Goal: Task Accomplishment & Management: Manage account settings

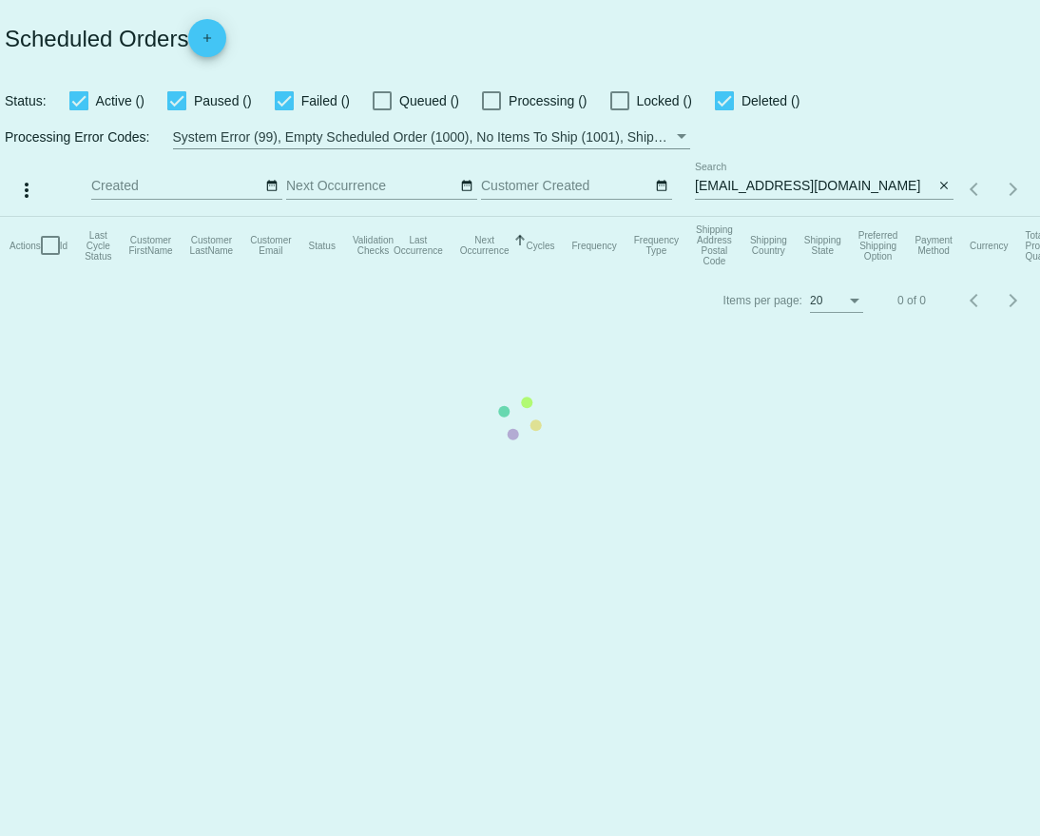
click at [888, 217] on mat-table "Actions Id Last Cycle Status Customer FirstName Customer LastName Customer Emai…" at bounding box center [520, 245] width 1040 height 57
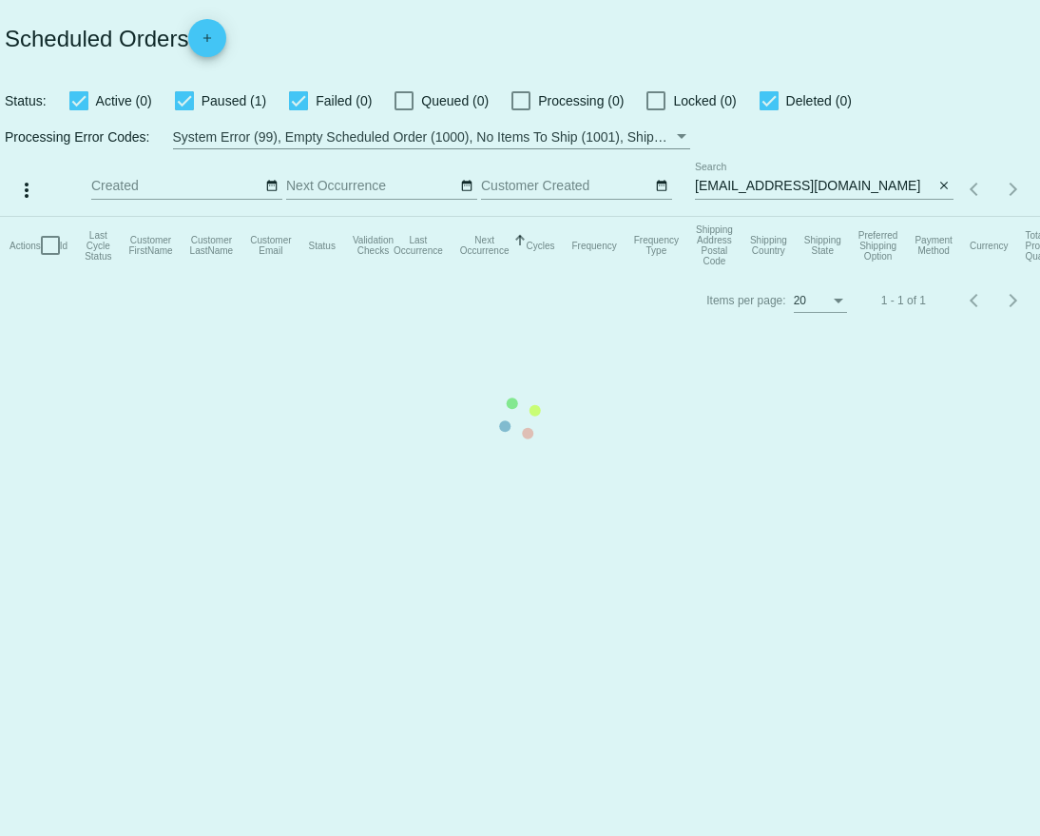
click at [891, 217] on mat-table "Actions Id Last Cycle Status Customer FirstName Customer LastName Customer Emai…" at bounding box center [520, 245] width 1040 height 57
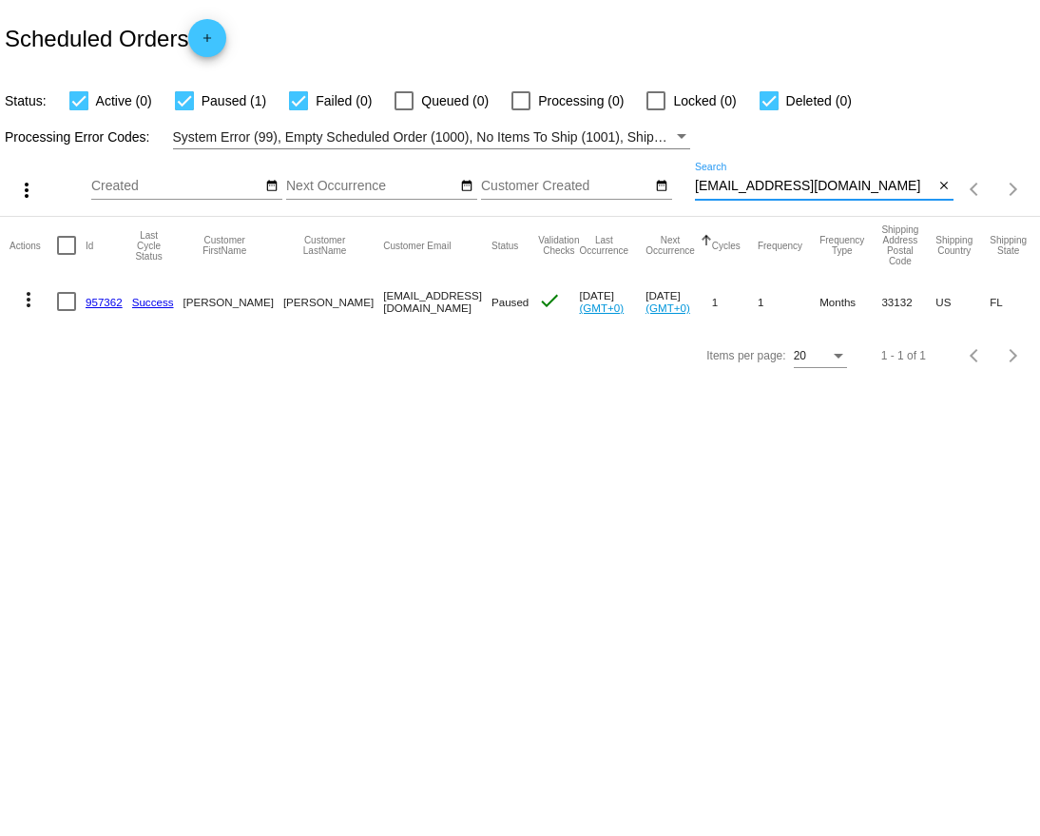
drag, startPoint x: 891, startPoint y: 187, endPoint x: 686, endPoint y: 188, distance: 205.4
click at [686, 188] on div "more_vert Aug Jan Feb Mar [DATE]" at bounding box center [520, 183] width 1040 height 68
paste input "nowlaurie"
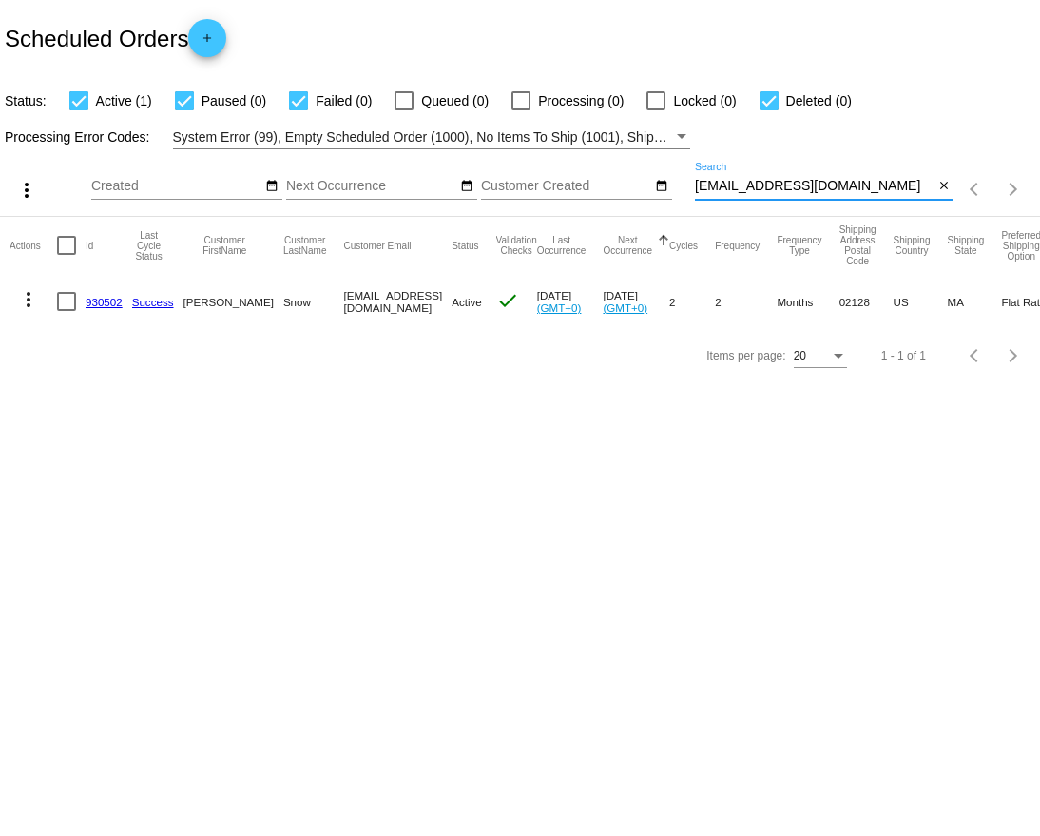
type input "[EMAIL_ADDRESS][DOMAIN_NAME]"
click at [100, 298] on link "930502" at bounding box center [104, 302] width 37 height 12
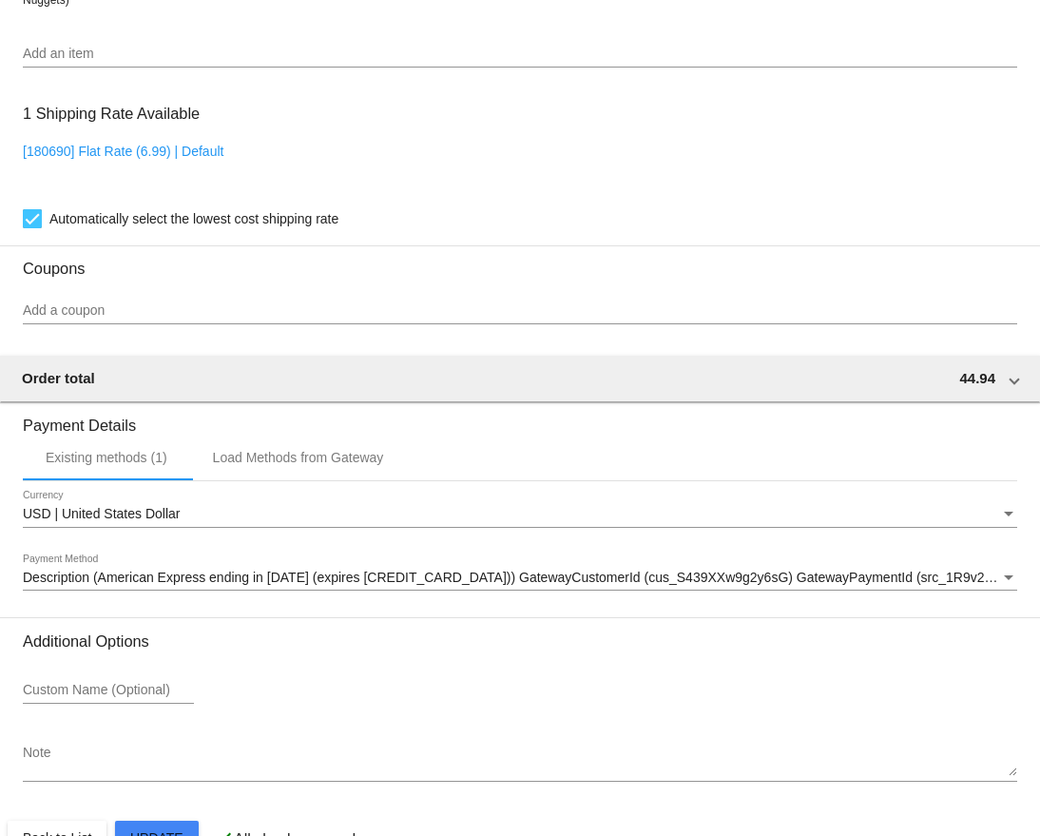
scroll to position [1485, 0]
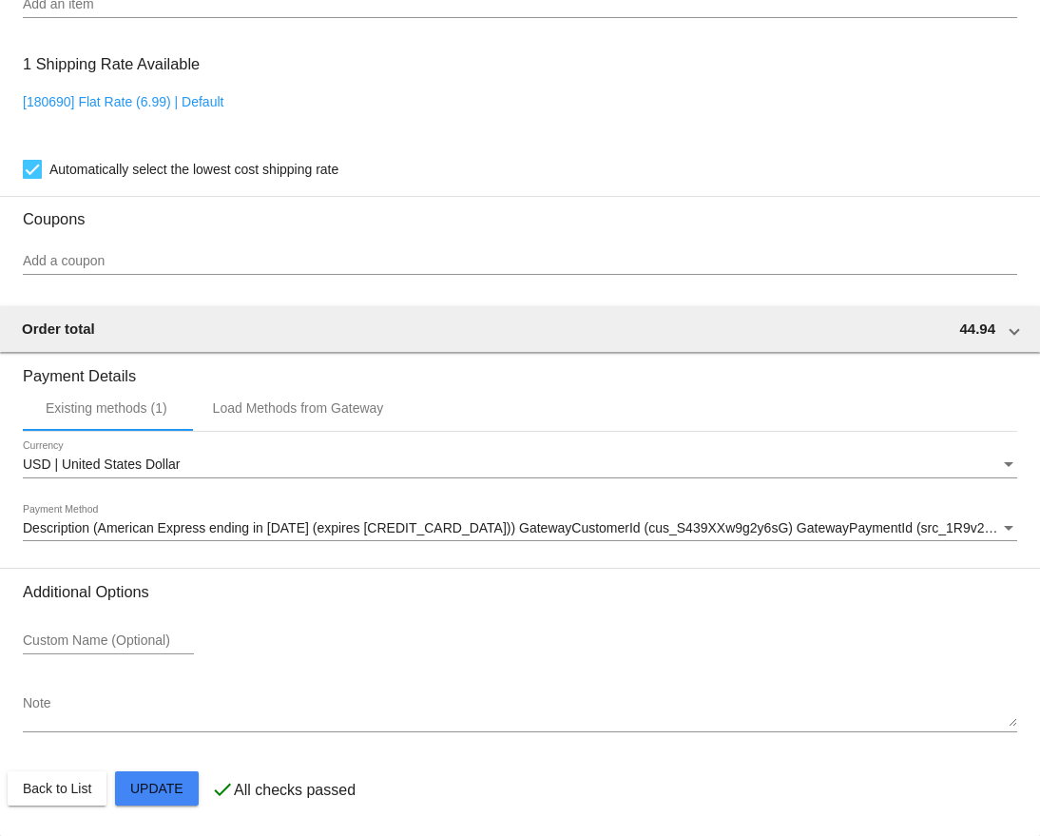
click at [159, 260] on input "Add a coupon" at bounding box center [520, 261] width 995 height 15
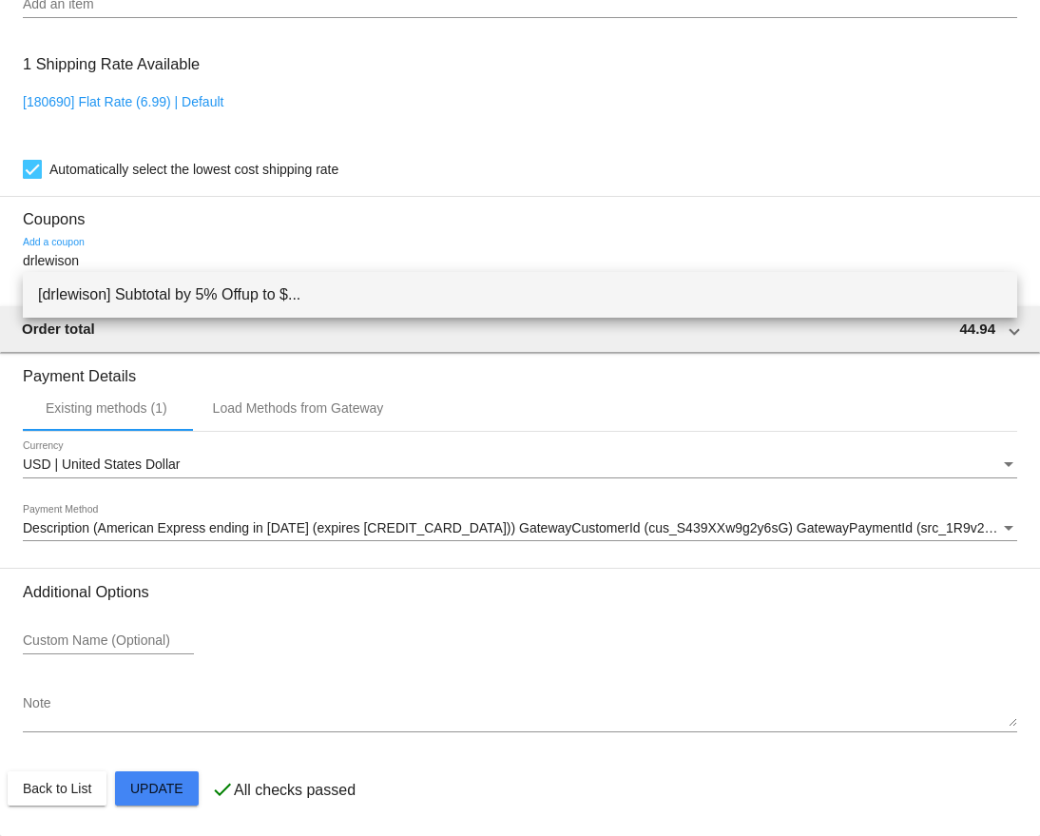
type input "drlewison"
click at [221, 293] on span "[drlewison] Subtotal by 5% Offup to $..." at bounding box center [520, 295] width 964 height 46
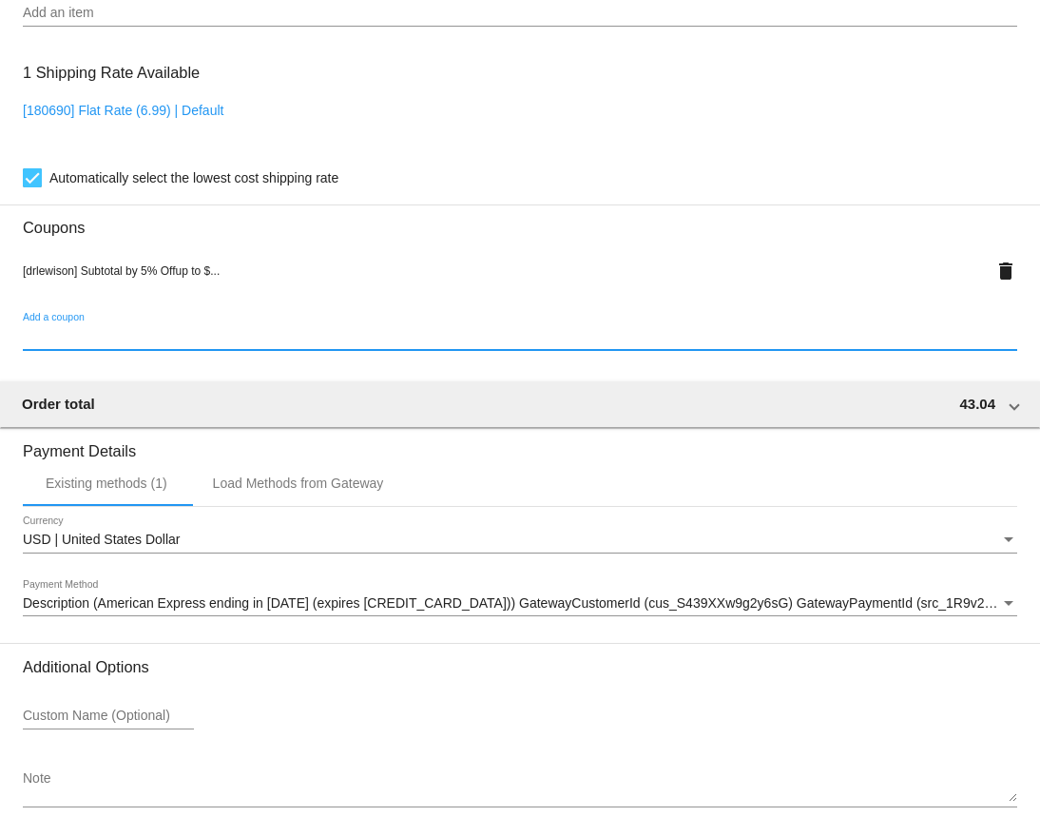
scroll to position [1552, 0]
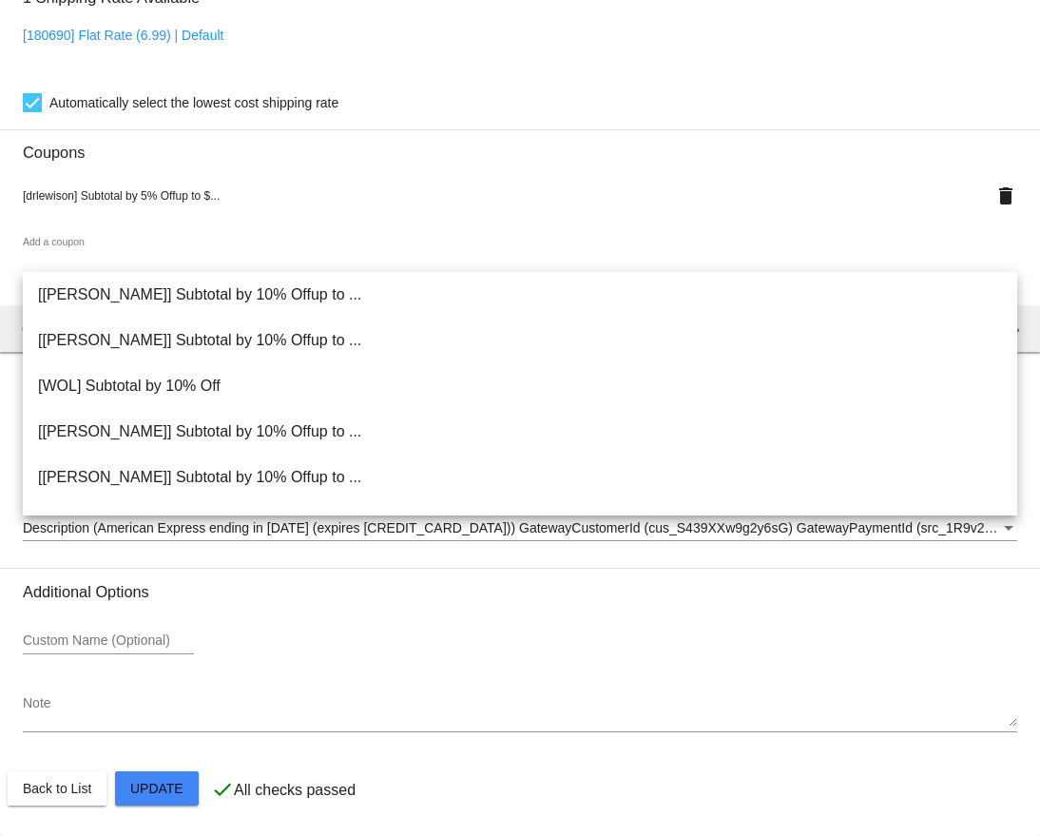
click at [334, 76] on div "[180690] Flat Rate (6.99) | Default" at bounding box center [520, 55] width 995 height 54
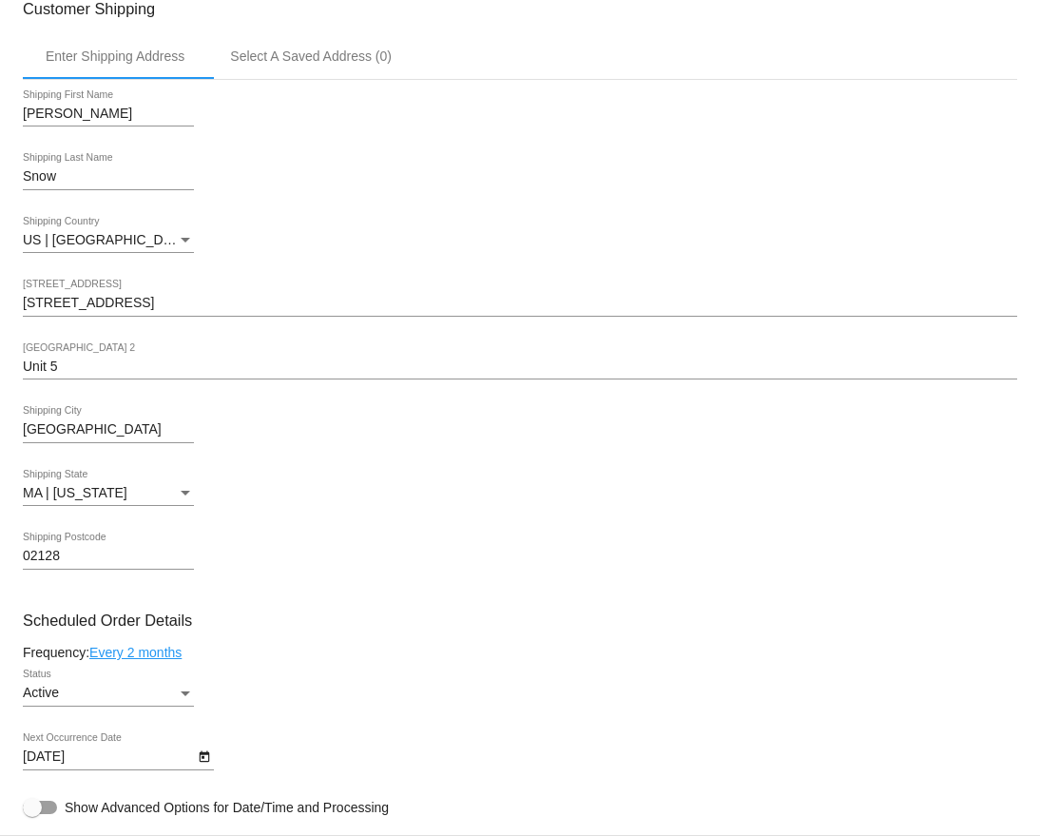
scroll to position [0, 0]
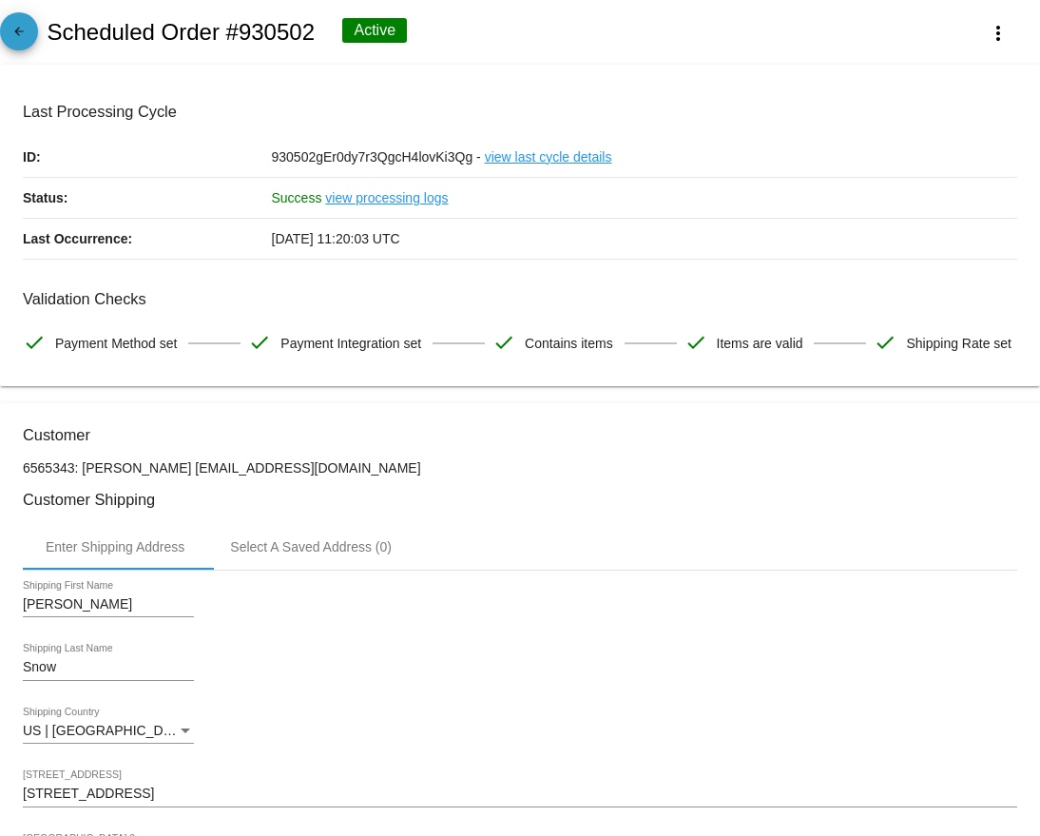
click at [27, 43] on mat-icon "arrow_back" at bounding box center [19, 36] width 23 height 23
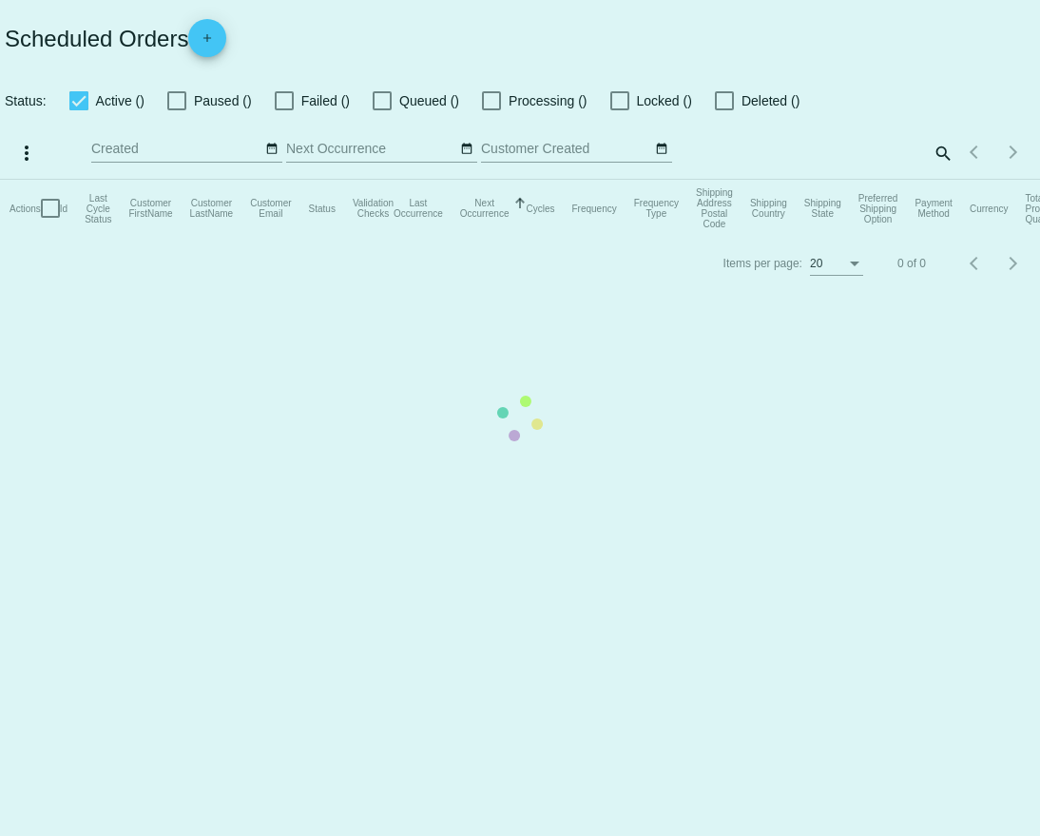
checkbox input "true"
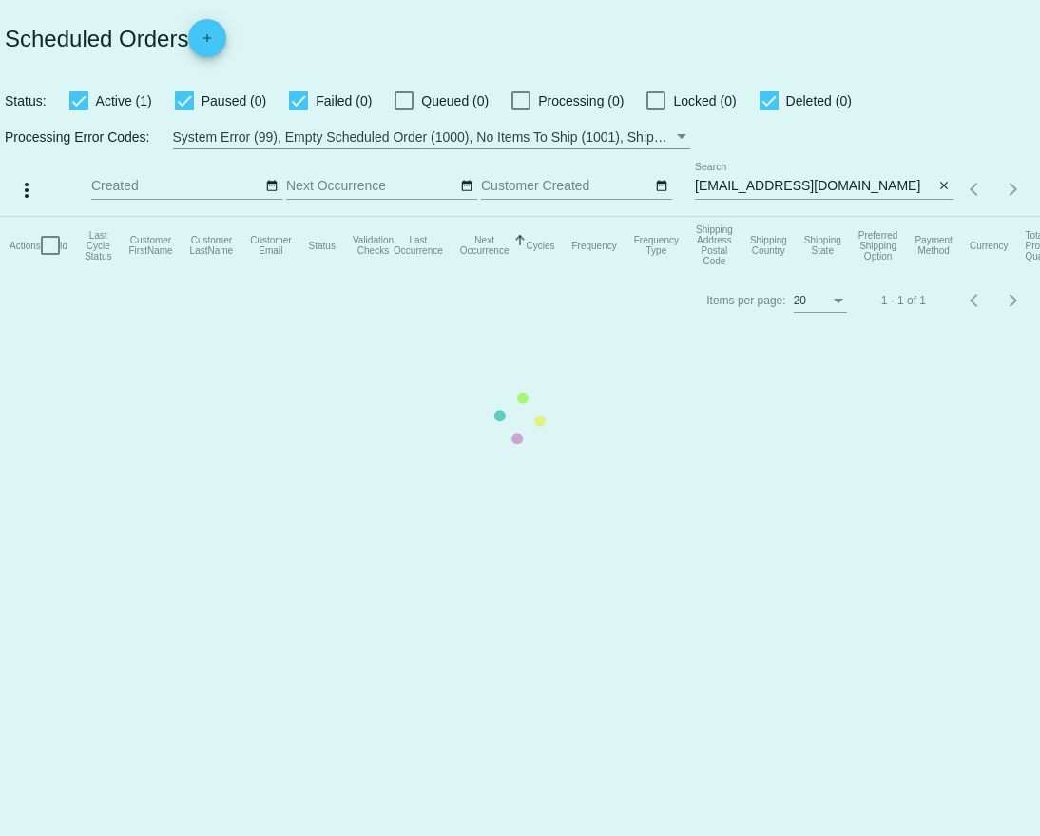
click at [874, 217] on mat-table "Actions Id Last Cycle Status Customer FirstName Customer LastName Customer Emai…" at bounding box center [520, 245] width 1040 height 57
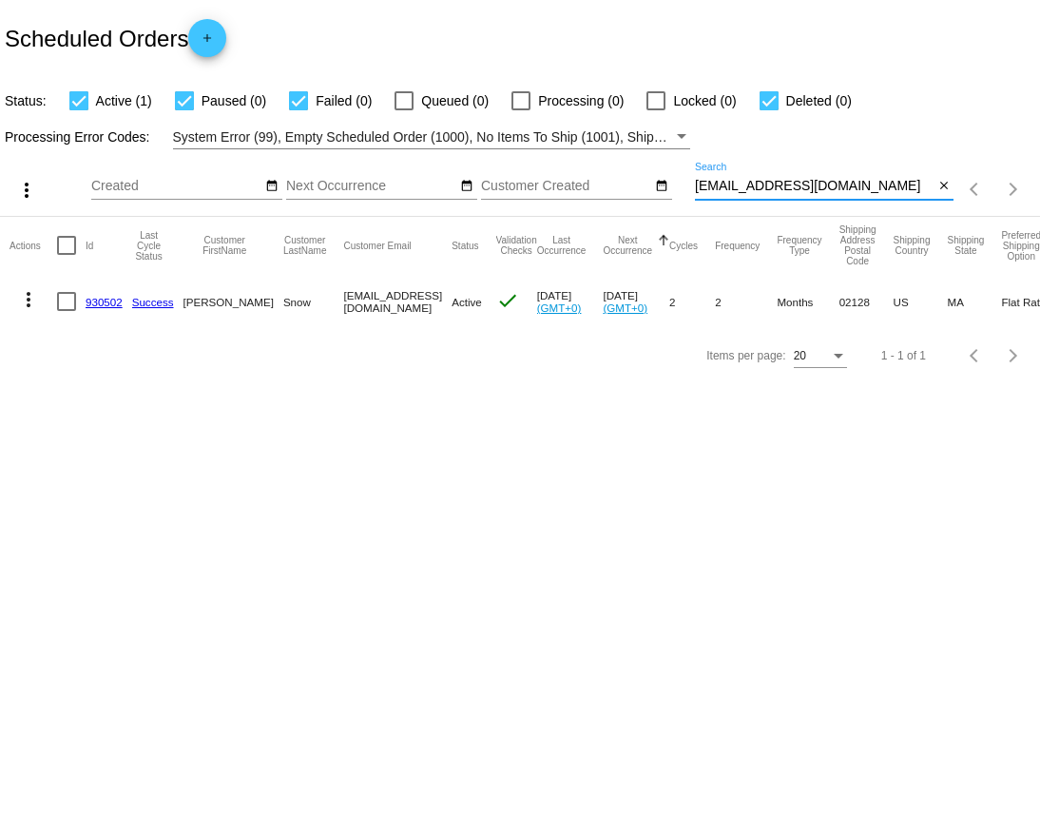
drag, startPoint x: 852, startPoint y: 188, endPoint x: 687, endPoint y: 186, distance: 164.5
click at [687, 186] on div "more_vert Aug Jan Feb Mar [DATE]" at bounding box center [520, 183] width 1040 height 68
paste input "dianeprokopchak@g"
type input "[EMAIL_ADDRESS][DOMAIN_NAME]"
click at [27, 298] on mat-icon "more_vert" at bounding box center [28, 299] width 23 height 23
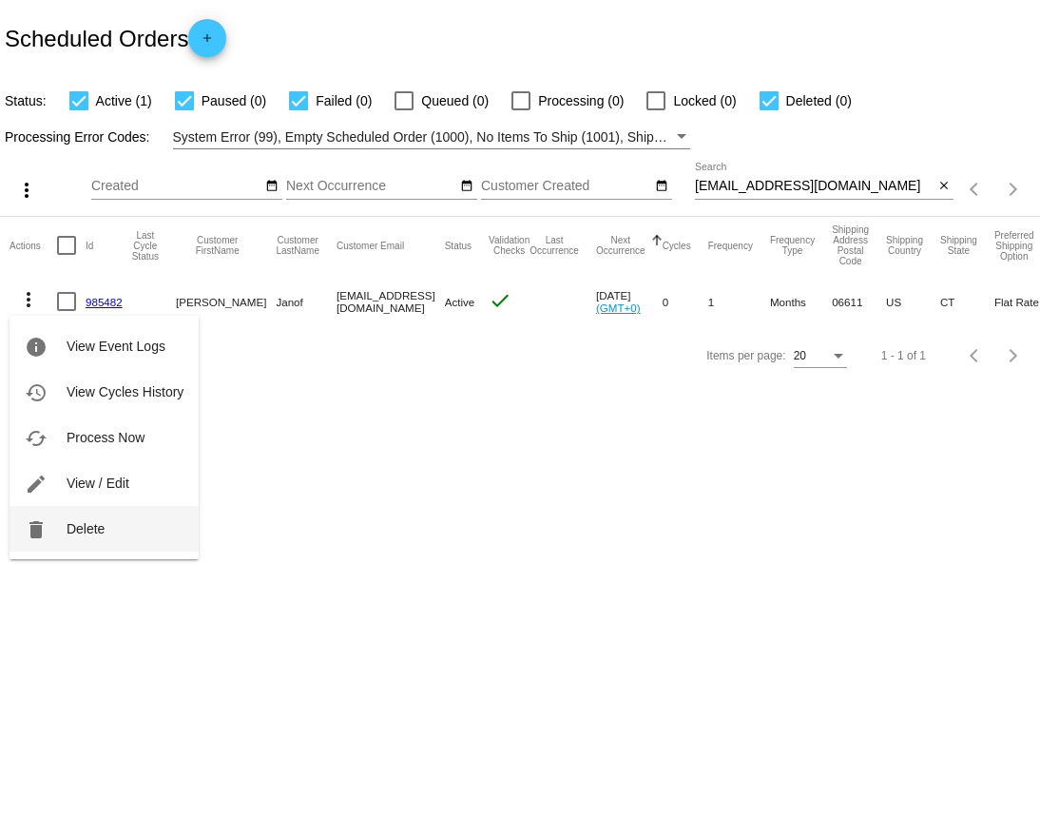
click at [80, 540] on button "delete Delete" at bounding box center [104, 529] width 189 height 46
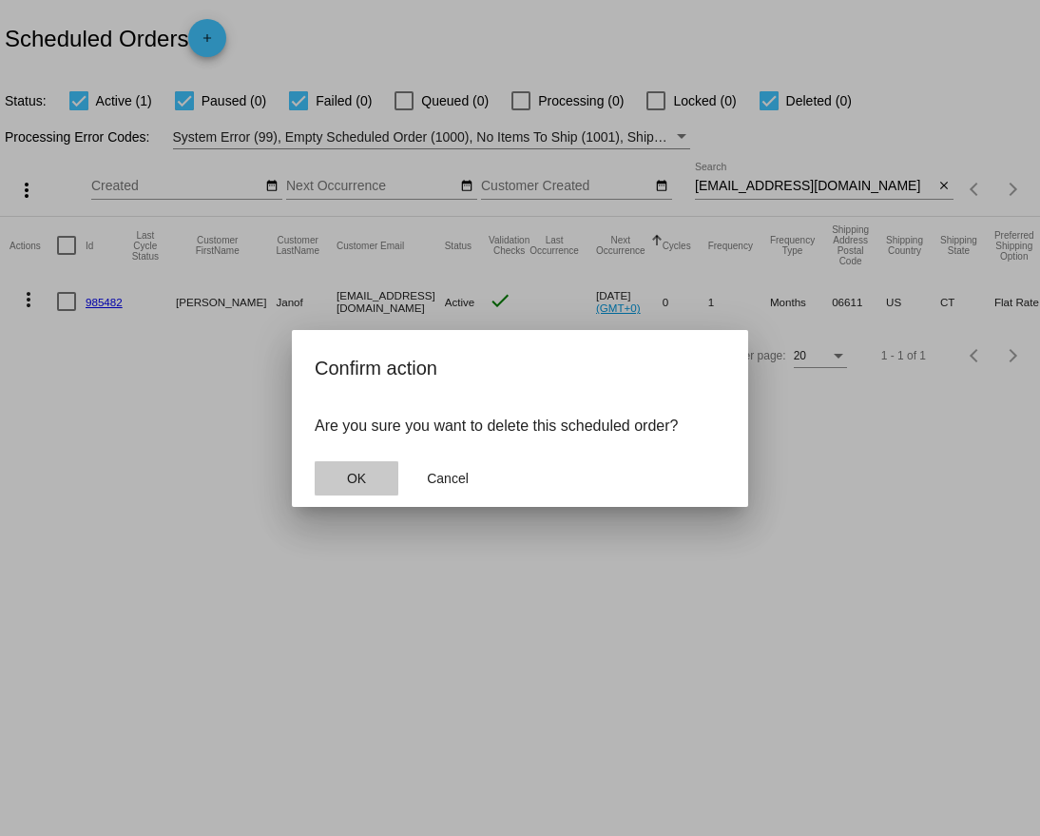
click at [377, 479] on button "OK" at bounding box center [357, 478] width 84 height 34
